Goal: Check status: Check status

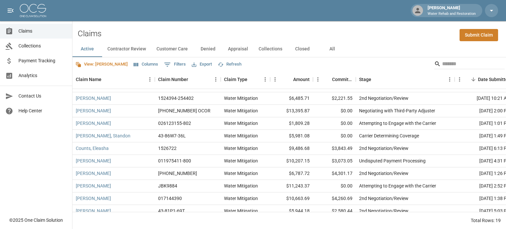
scroll to position [120, 0]
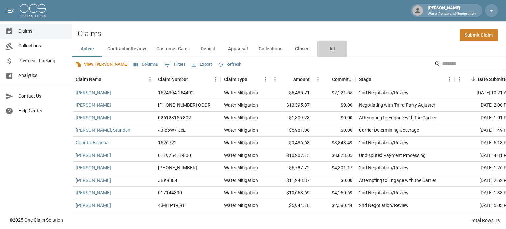
click at [324, 46] on button "All" at bounding box center [332, 49] width 30 height 16
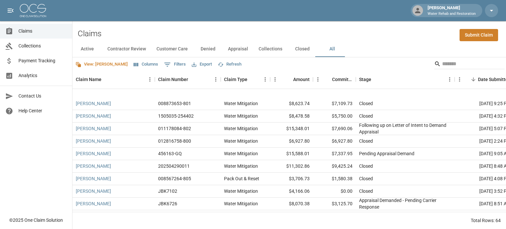
scroll to position [353, 0]
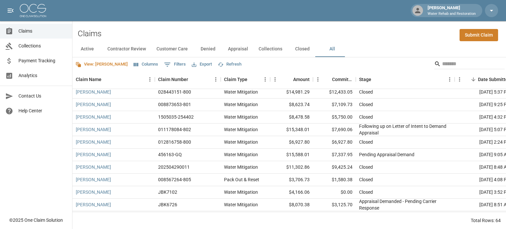
click at [132, 63] on button "Columns" at bounding box center [146, 64] width 28 height 10
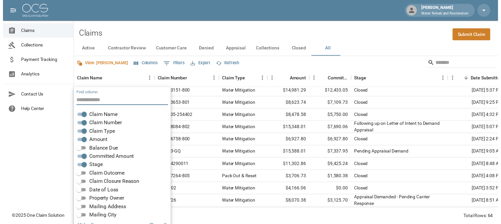
scroll to position [13, 0]
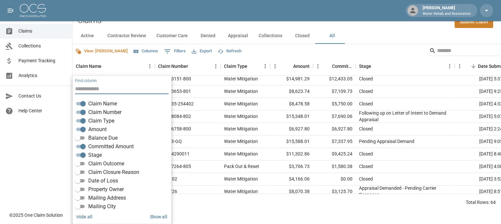
click at [109, 135] on span "Balance Due" at bounding box center [102, 138] width 29 height 8
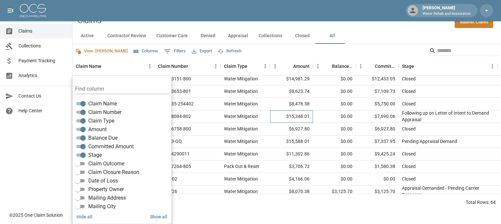
click at [271, 120] on div "$15,348.01" at bounding box center [291, 116] width 43 height 13
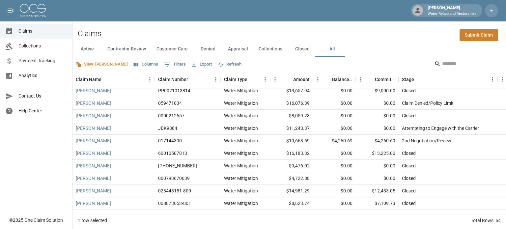
scroll to position [287, 0]
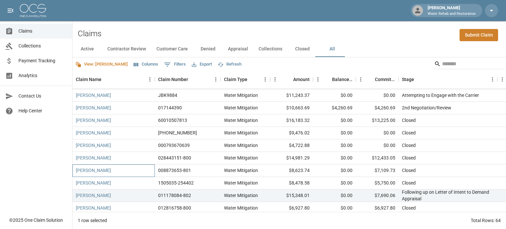
click at [119, 174] on div "[PERSON_NAME]" at bounding box center [113, 170] width 82 height 13
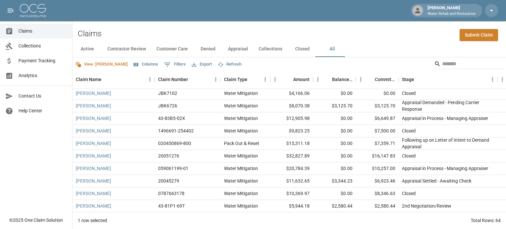
scroll to position [419, 0]
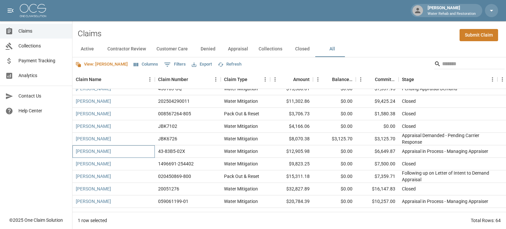
click at [104, 146] on div "[PERSON_NAME]" at bounding box center [113, 151] width 82 height 13
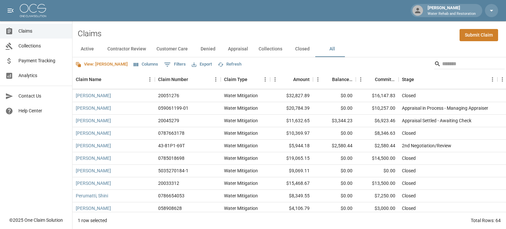
scroll to position [527, 0]
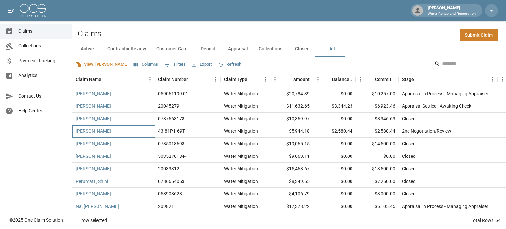
click at [113, 131] on div "[PERSON_NAME]" at bounding box center [113, 131] width 82 height 13
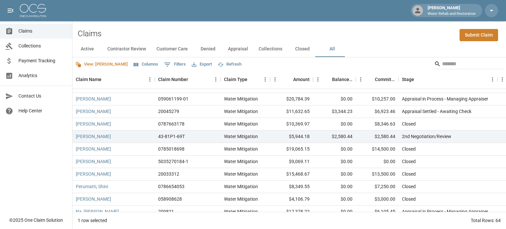
scroll to position [518, 0]
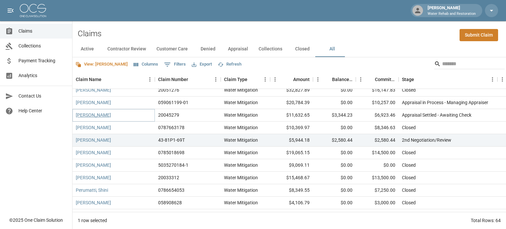
click at [99, 114] on link "[PERSON_NAME]" at bounding box center [93, 115] width 35 height 7
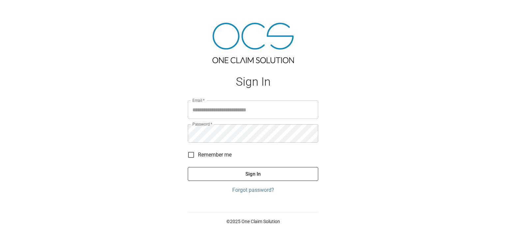
click at [222, 111] on input "Email   *" at bounding box center [253, 109] width 130 height 18
type input "**********"
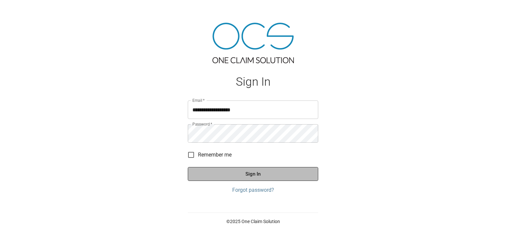
click at [222, 172] on button "Sign In" at bounding box center [253, 174] width 130 height 14
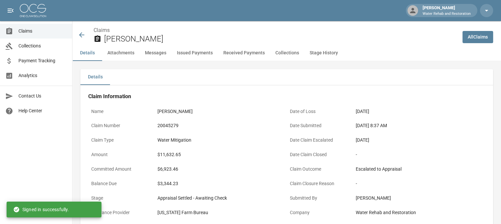
click at [30, 32] on span "Claims" at bounding box center [42, 31] width 48 height 7
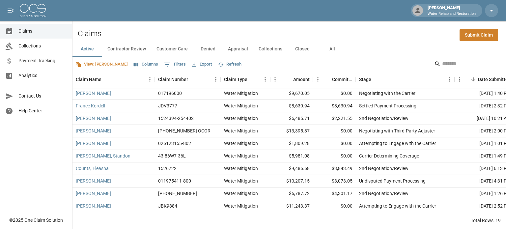
scroll to position [120, 0]
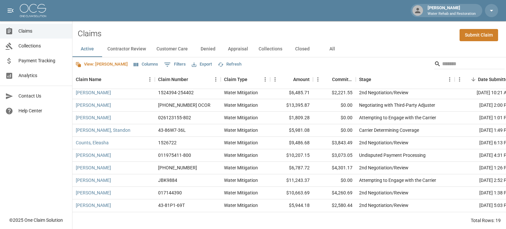
click at [333, 49] on button "All" at bounding box center [332, 49] width 30 height 16
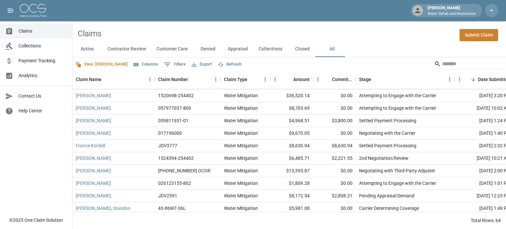
scroll to position [66, 0]
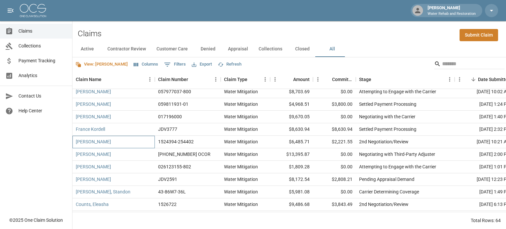
click at [106, 146] on div "[PERSON_NAME]" at bounding box center [113, 142] width 82 height 13
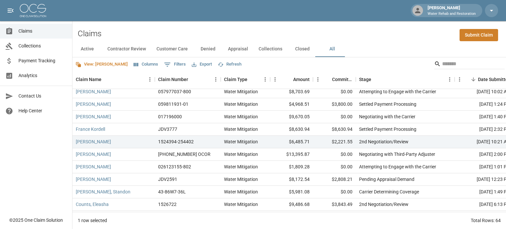
click at [37, 59] on span "Payment Tracking" at bounding box center [42, 60] width 48 height 7
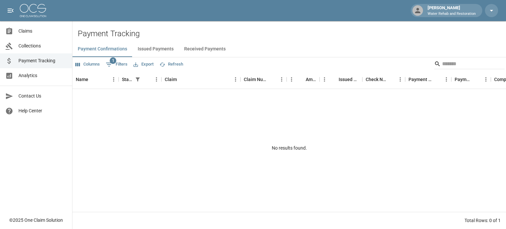
click at [154, 49] on button "Issued Payments" at bounding box center [155, 49] width 46 height 16
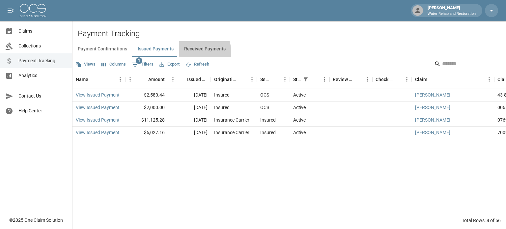
click at [184, 53] on button "Received Payments" at bounding box center [205, 49] width 52 height 16
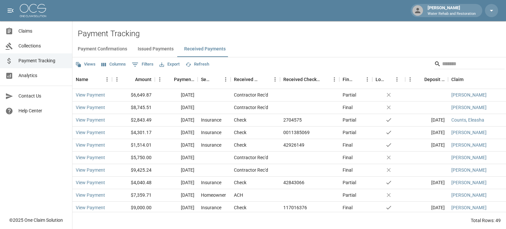
click at [156, 53] on button "Issued Payments" at bounding box center [155, 49] width 46 height 16
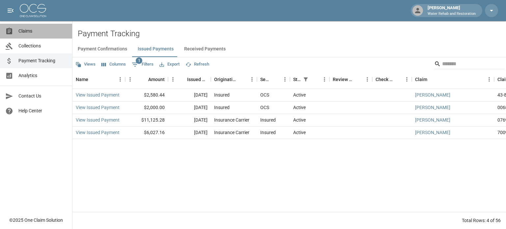
click at [25, 30] on span "Claims" at bounding box center [42, 31] width 48 height 7
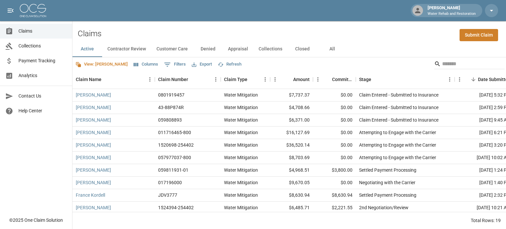
click at [331, 50] on button "All" at bounding box center [332, 49] width 30 height 16
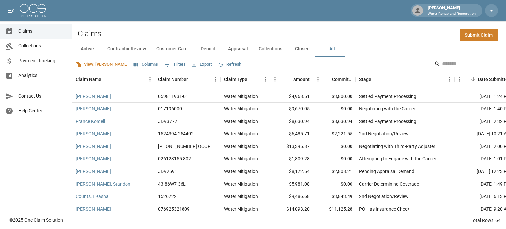
scroll to position [66, 0]
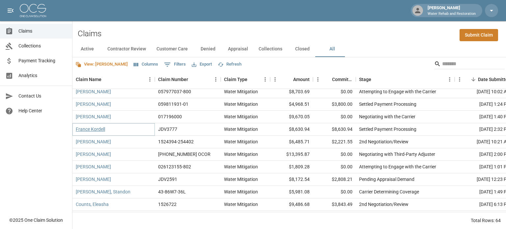
click at [78, 127] on link "France Kordell" at bounding box center [90, 129] width 29 height 7
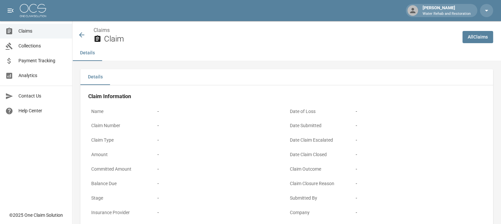
click at [82, 33] on icon at bounding box center [82, 35] width 8 height 8
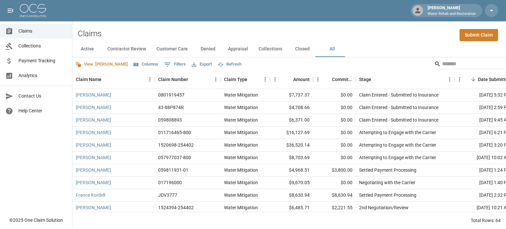
click at [132, 65] on button "Columns" at bounding box center [146, 64] width 28 height 10
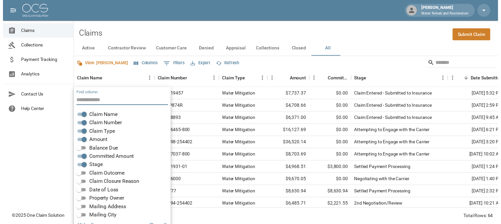
scroll to position [13, 0]
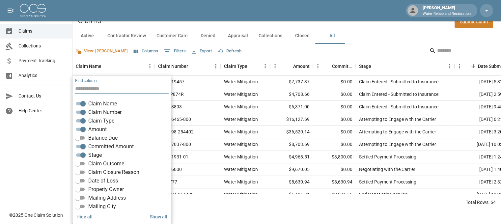
click at [101, 138] on span "Balance Due" at bounding box center [102, 138] width 29 height 8
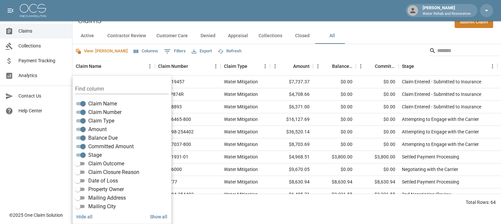
click at [280, 26] on div "Claims Submit Claim" at bounding box center [286, 18] width 428 height 20
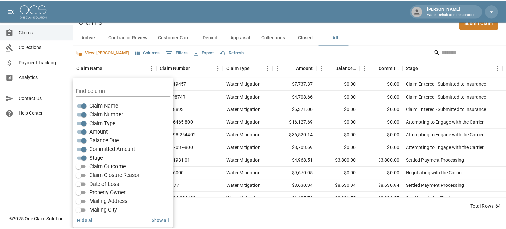
scroll to position [0, 0]
